Goal: Communication & Community: Answer question/provide support

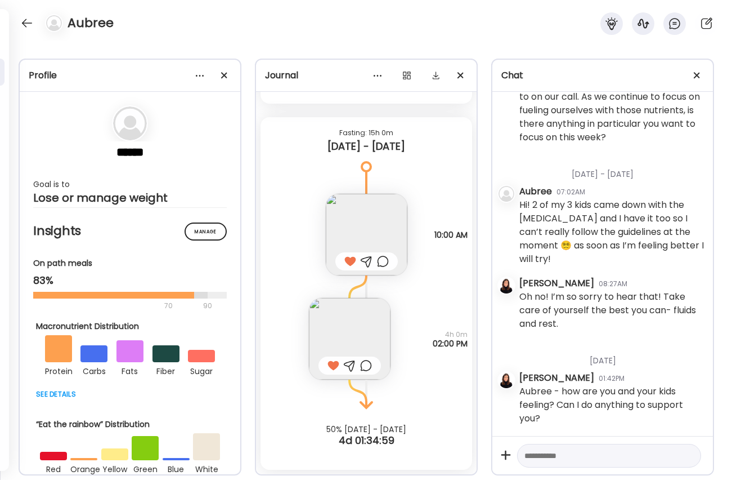
scroll to position [1, 0]
click at [30, 26] on div at bounding box center [27, 23] width 18 height 18
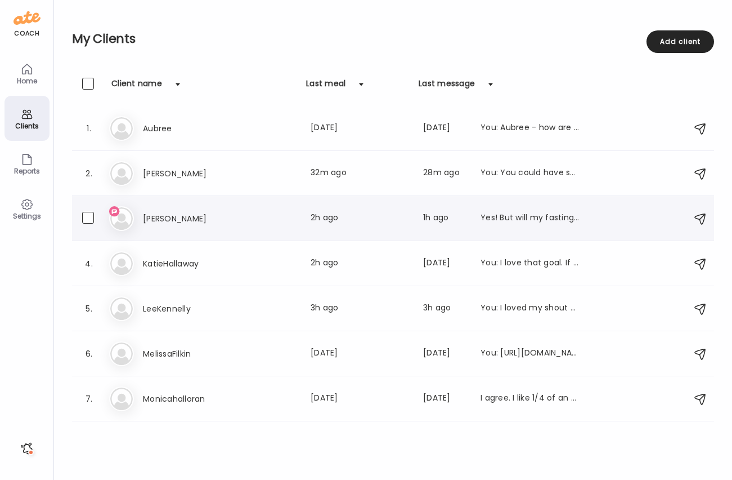
click at [223, 216] on h3 "[PERSON_NAME]" at bounding box center [192, 219] width 99 height 14
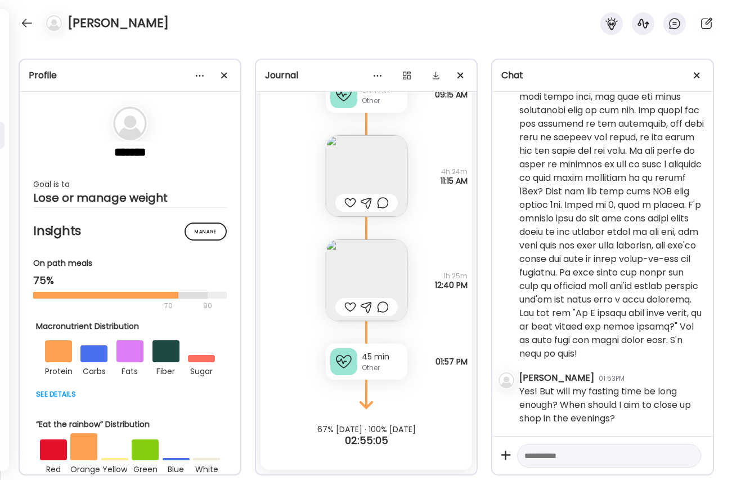
scroll to position [3195, 0]
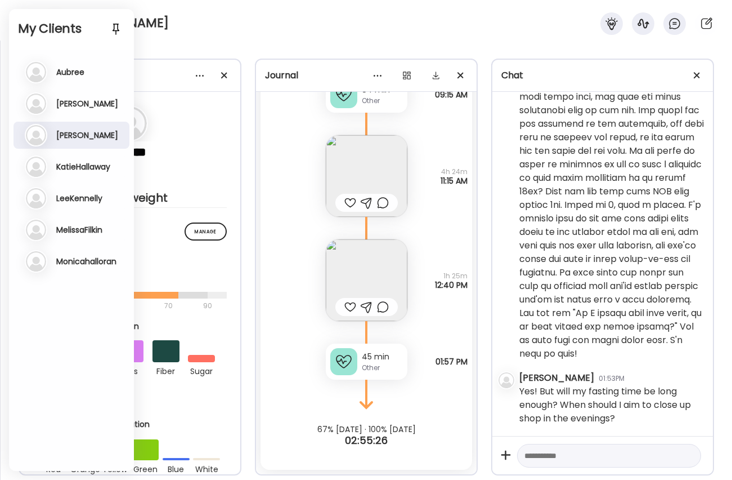
click at [617, 458] on textarea at bounding box center [599, 456] width 149 height 14
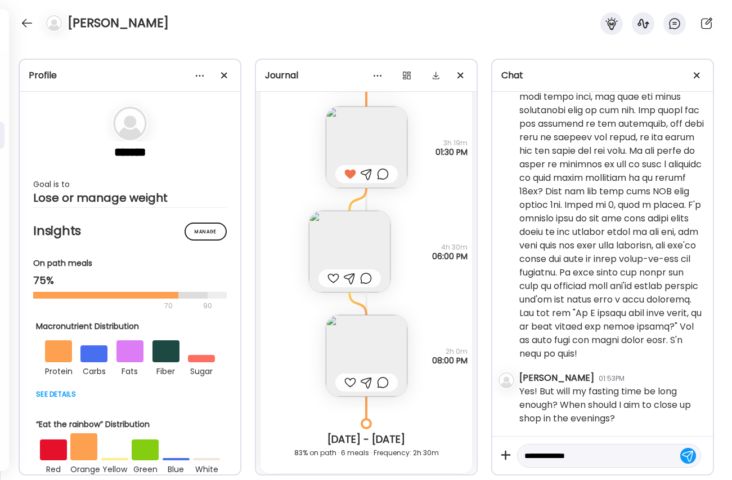
scroll to position [6135, 0]
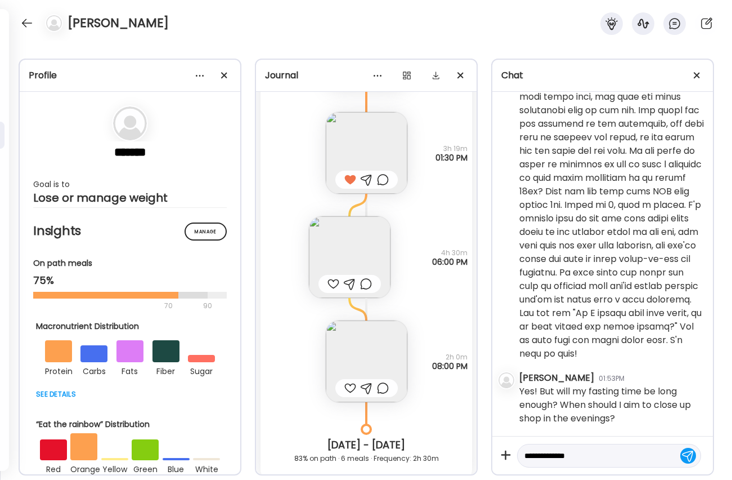
click at [611, 460] on textarea "**********" at bounding box center [599, 456] width 149 height 14
type textarea "**********"
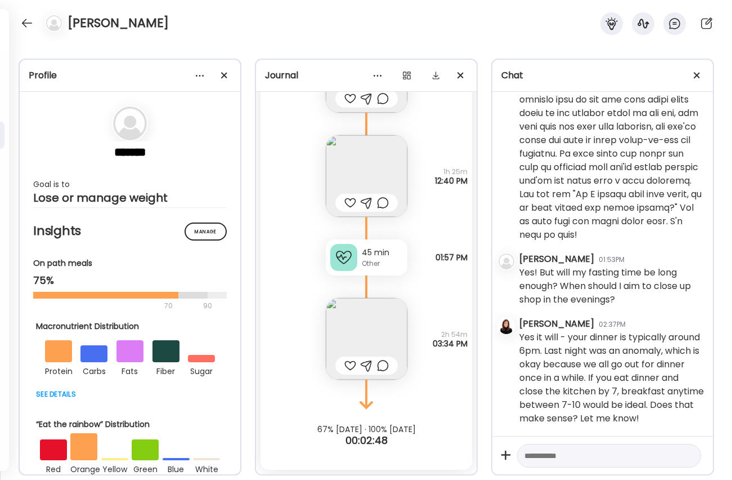
scroll to position [9003, 0]
click at [367, 312] on img at bounding box center [367, 339] width 82 height 82
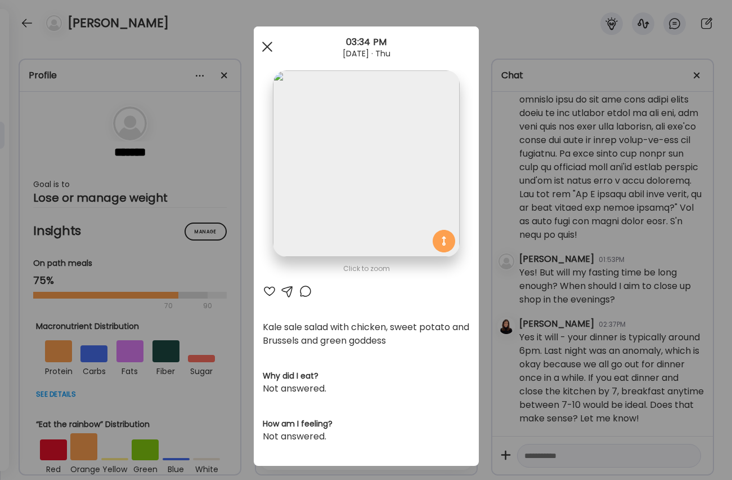
click at [263, 43] on div at bounding box center [267, 46] width 23 height 23
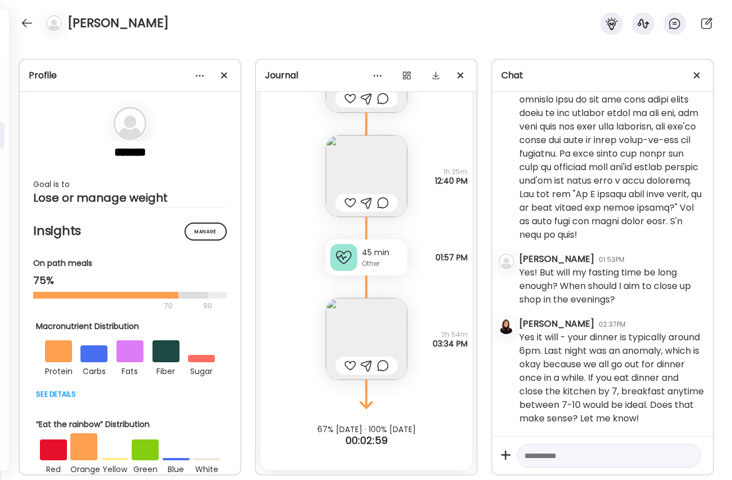
click at [347, 364] on div at bounding box center [350, 366] width 12 height 14
click at [386, 366] on div at bounding box center [383, 366] width 12 height 14
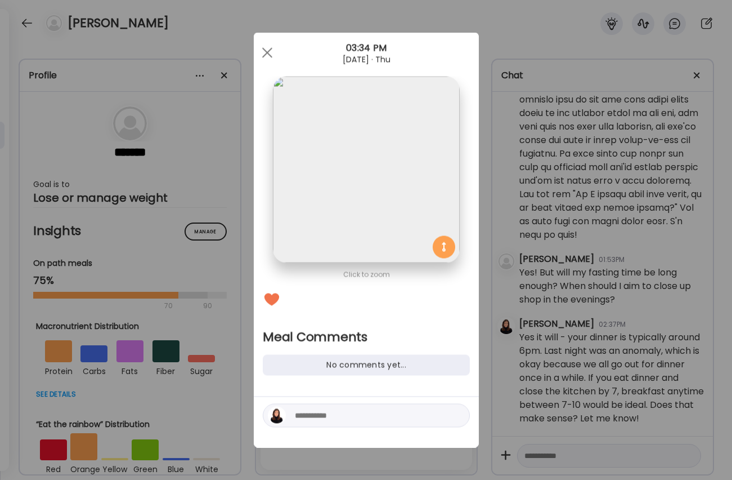
click at [370, 412] on textarea at bounding box center [371, 416] width 152 height 14
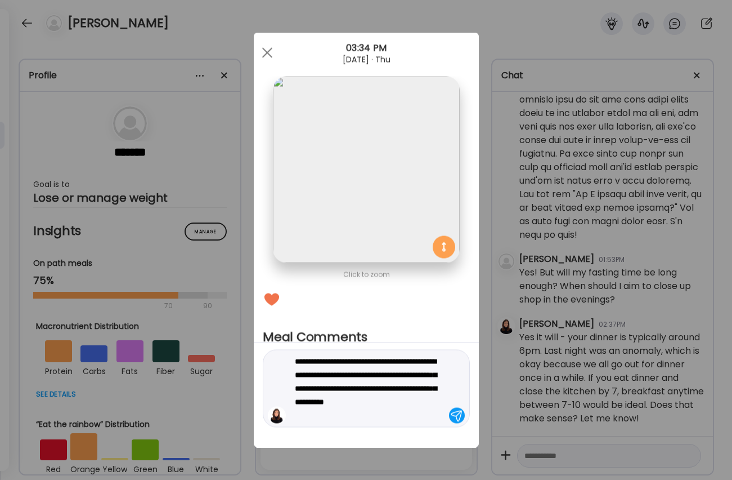
type textarea "**********"
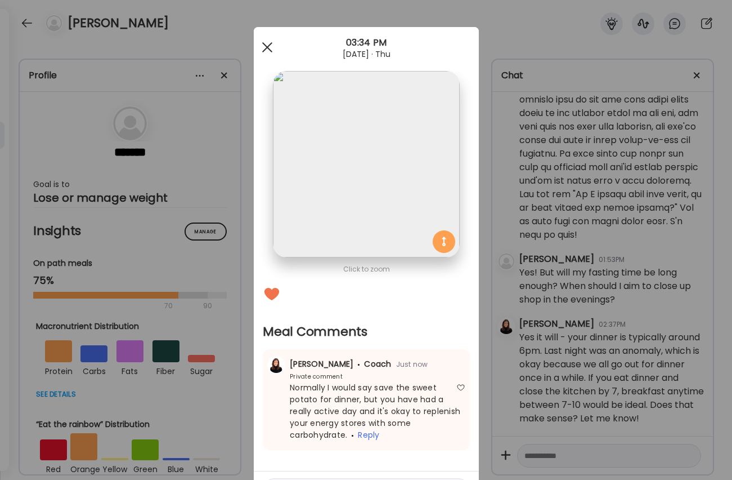
click at [267, 43] on div at bounding box center [267, 47] width 23 height 23
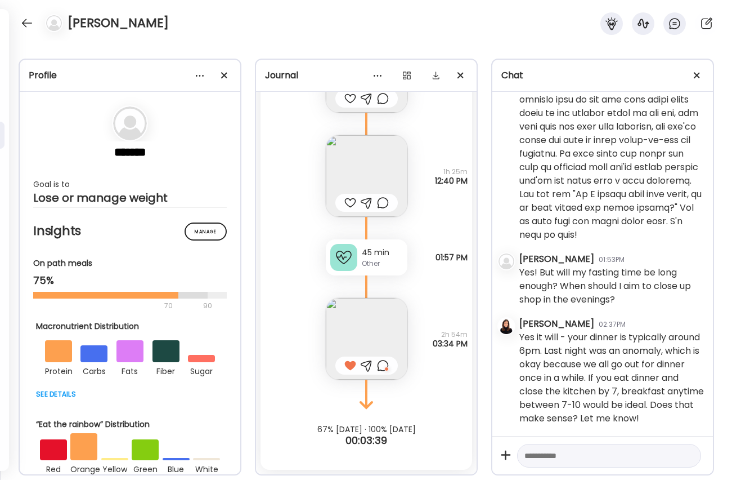
click at [357, 176] on img at bounding box center [367, 176] width 82 height 82
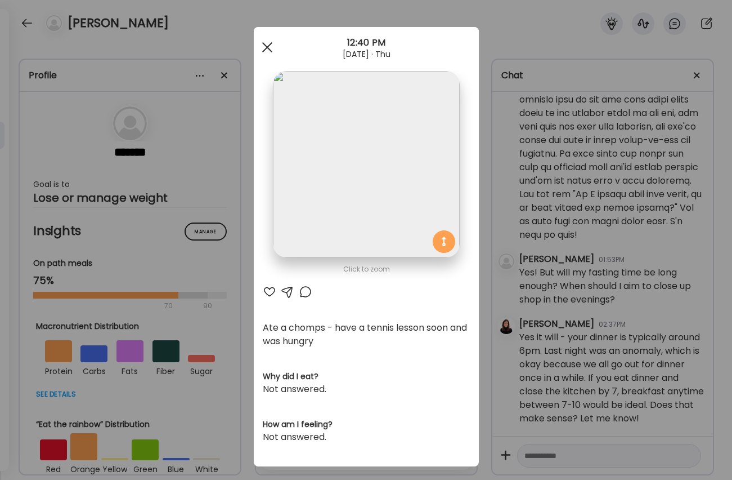
click at [263, 44] on div at bounding box center [267, 47] width 23 height 23
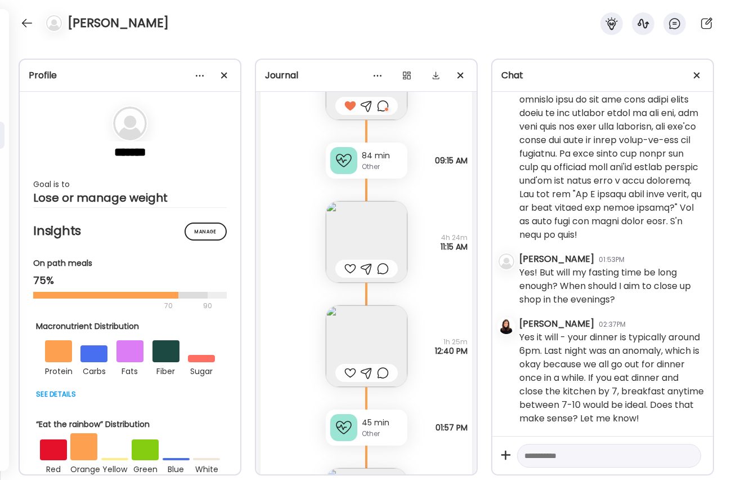
scroll to position [8837, 0]
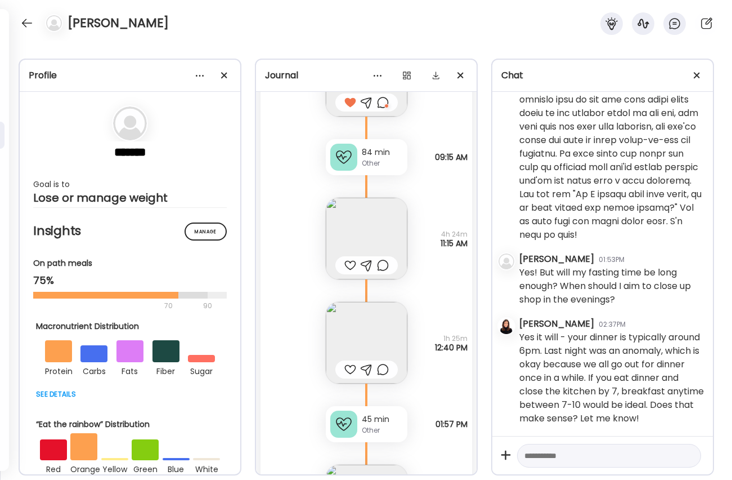
click at [350, 365] on div at bounding box center [350, 369] width 12 height 14
click at [383, 370] on div at bounding box center [383, 369] width 12 height 14
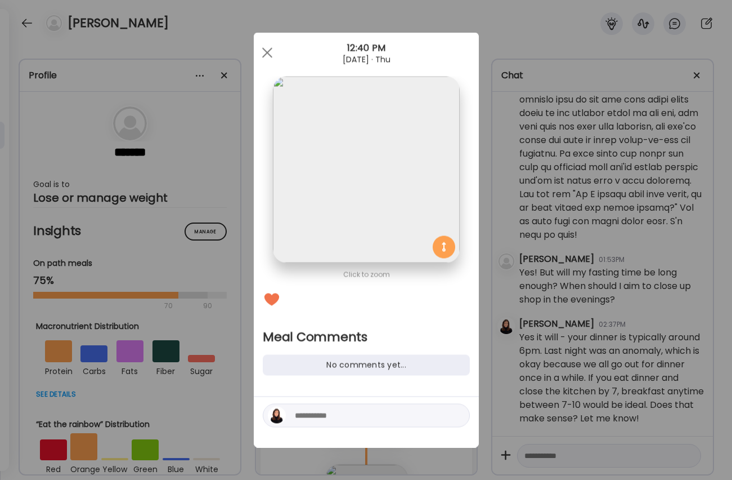
click at [380, 416] on textarea at bounding box center [371, 416] width 152 height 14
type textarea "**********"
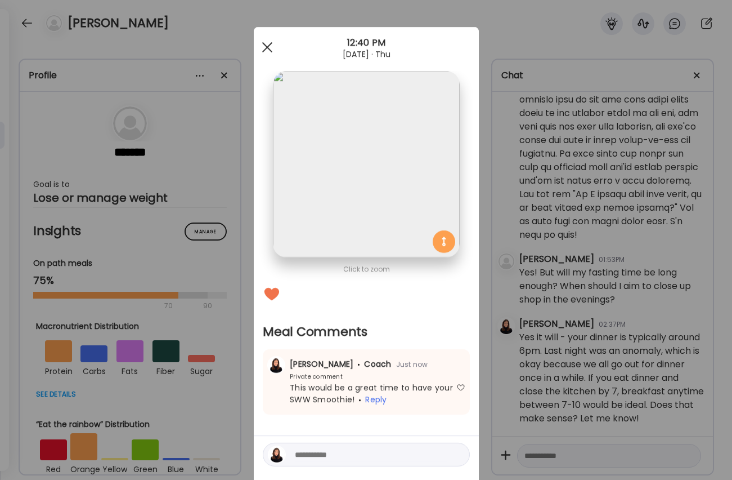
click at [267, 45] on div at bounding box center [267, 47] width 23 height 23
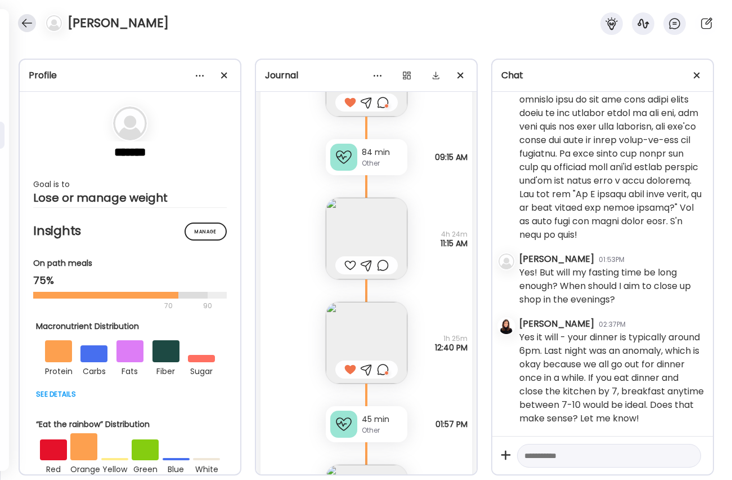
click at [27, 23] on div at bounding box center [27, 23] width 18 height 18
